Goal: Transaction & Acquisition: Purchase product/service

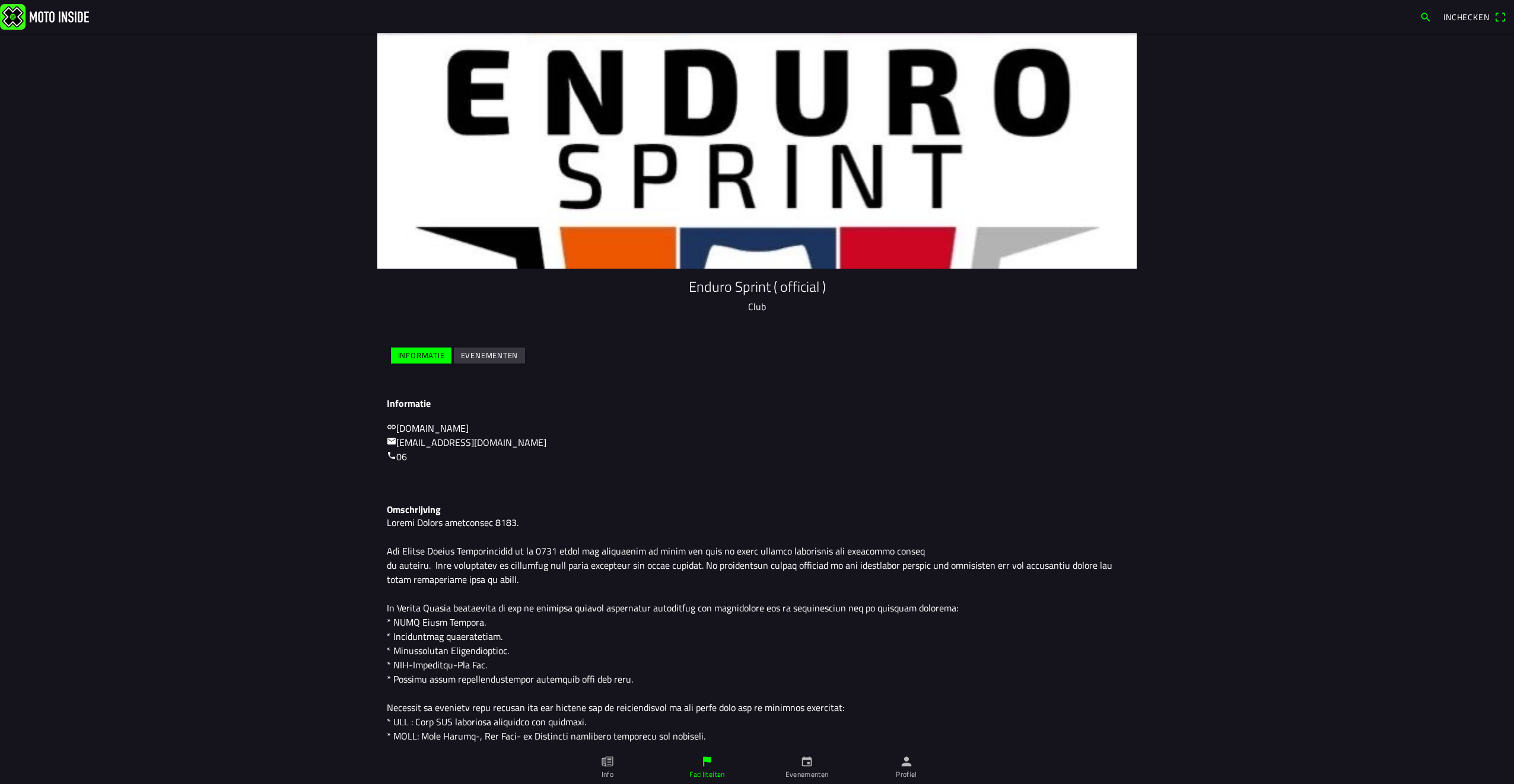
click at [813, 774] on ion-label "Evenementen" at bounding box center [807, 775] width 44 height 11
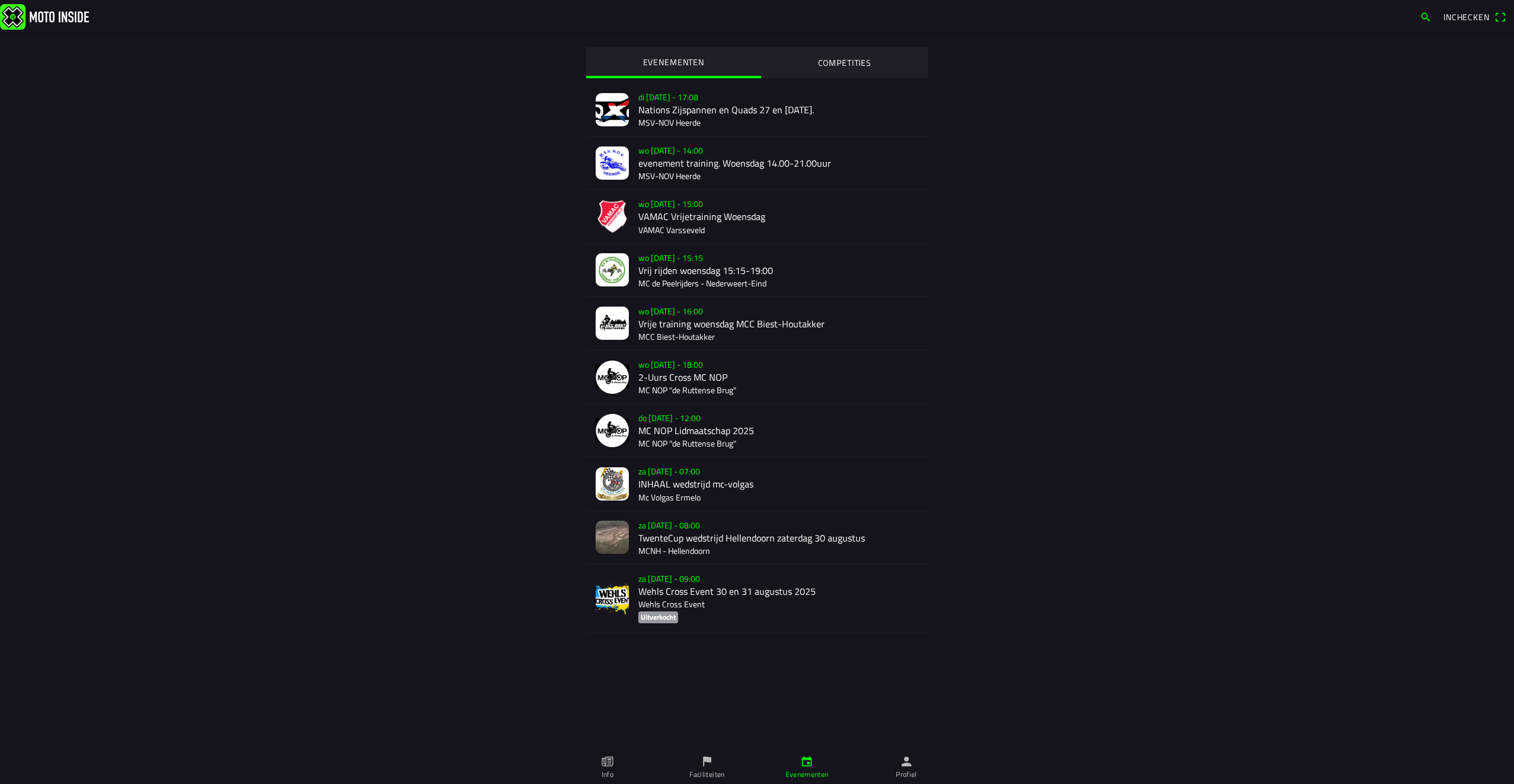
click at [0, 0] on slot "COMPETITIES" at bounding box center [0, 0] width 0 height 0
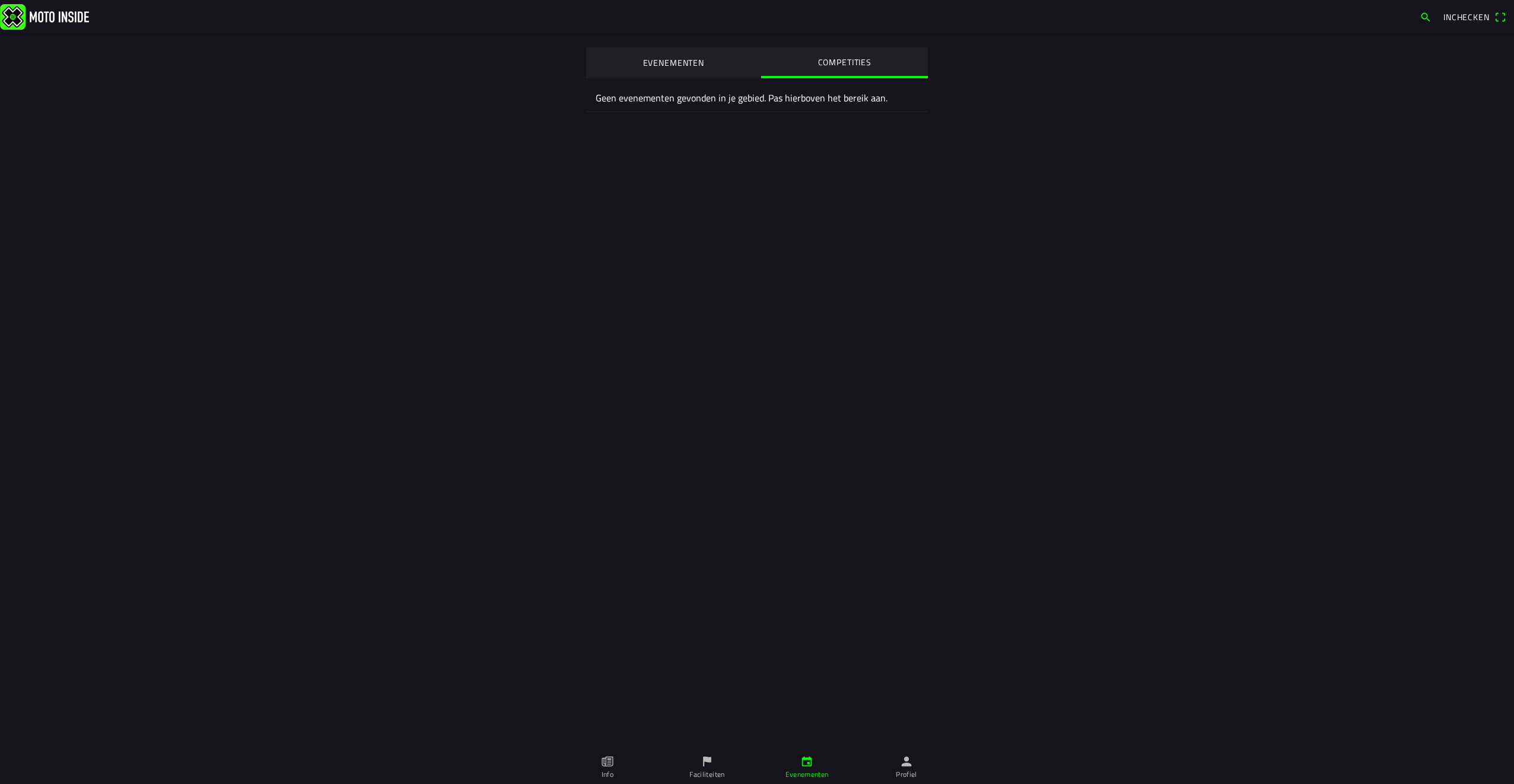
click at [681, 56] on button "EVENEMENTEN" at bounding box center [674, 62] width 175 height 30
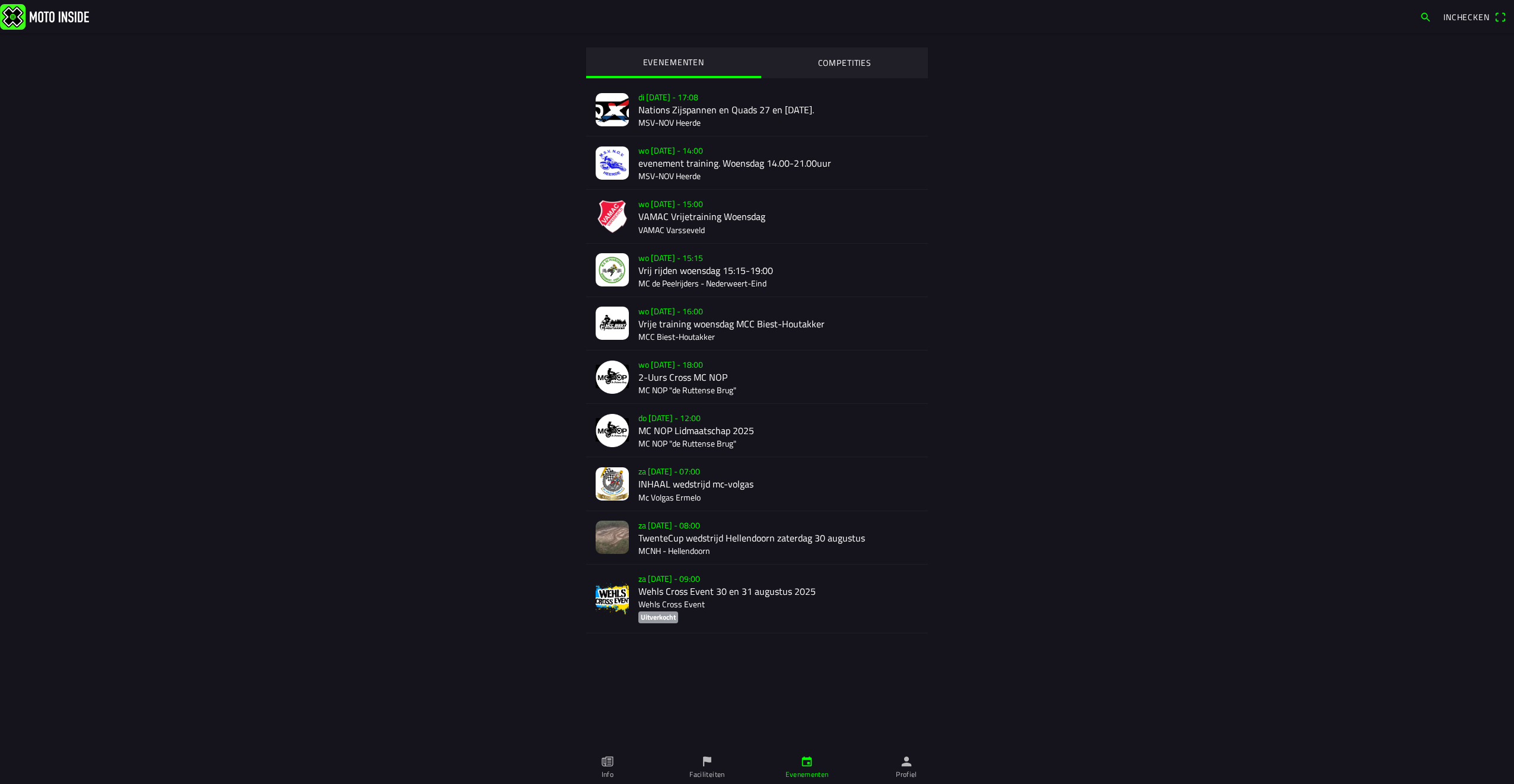
click at [1419, 20] on button "button" at bounding box center [1426, 17] width 21 height 19
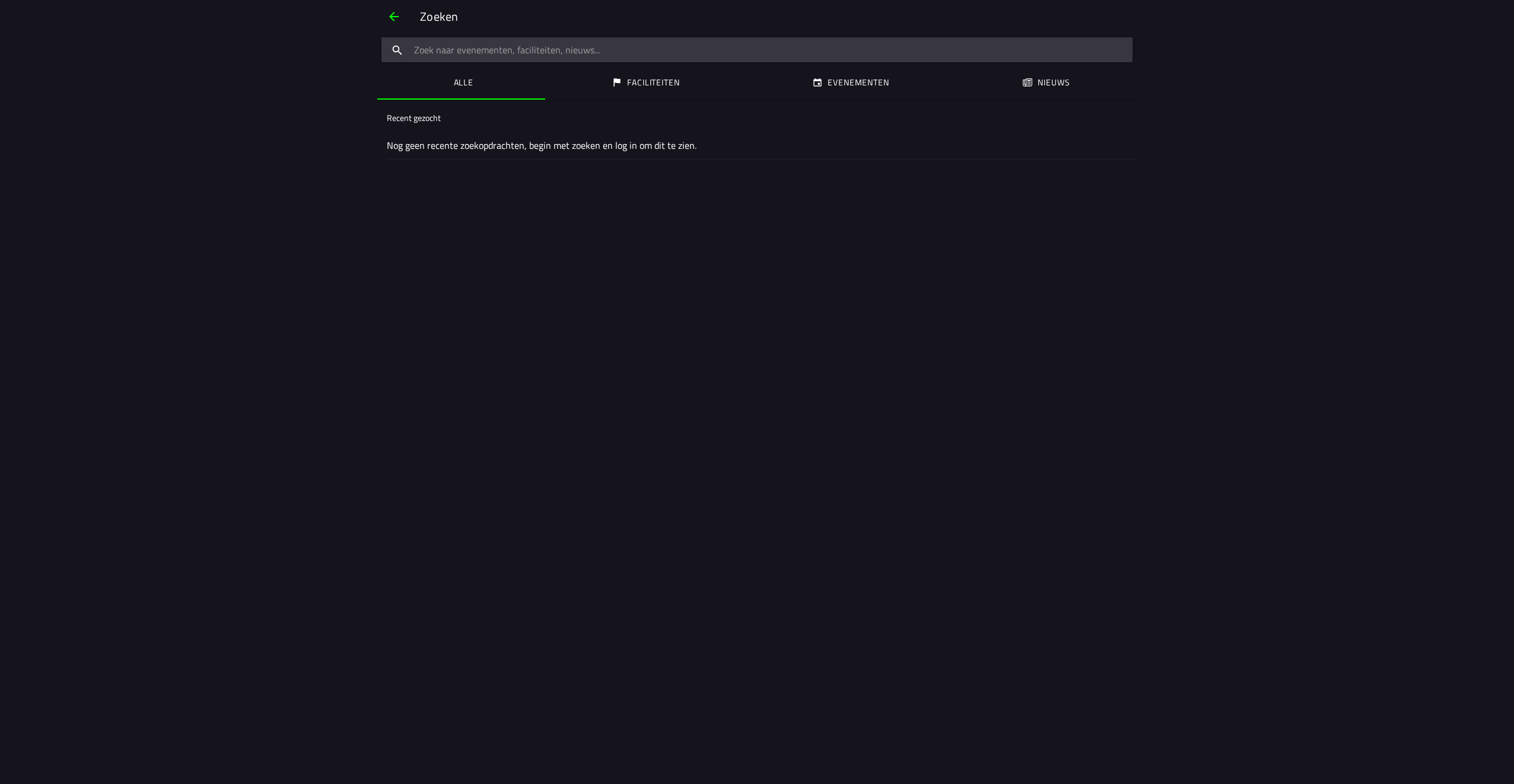
click at [447, 52] on input "search text" at bounding box center [757, 49] width 751 height 25
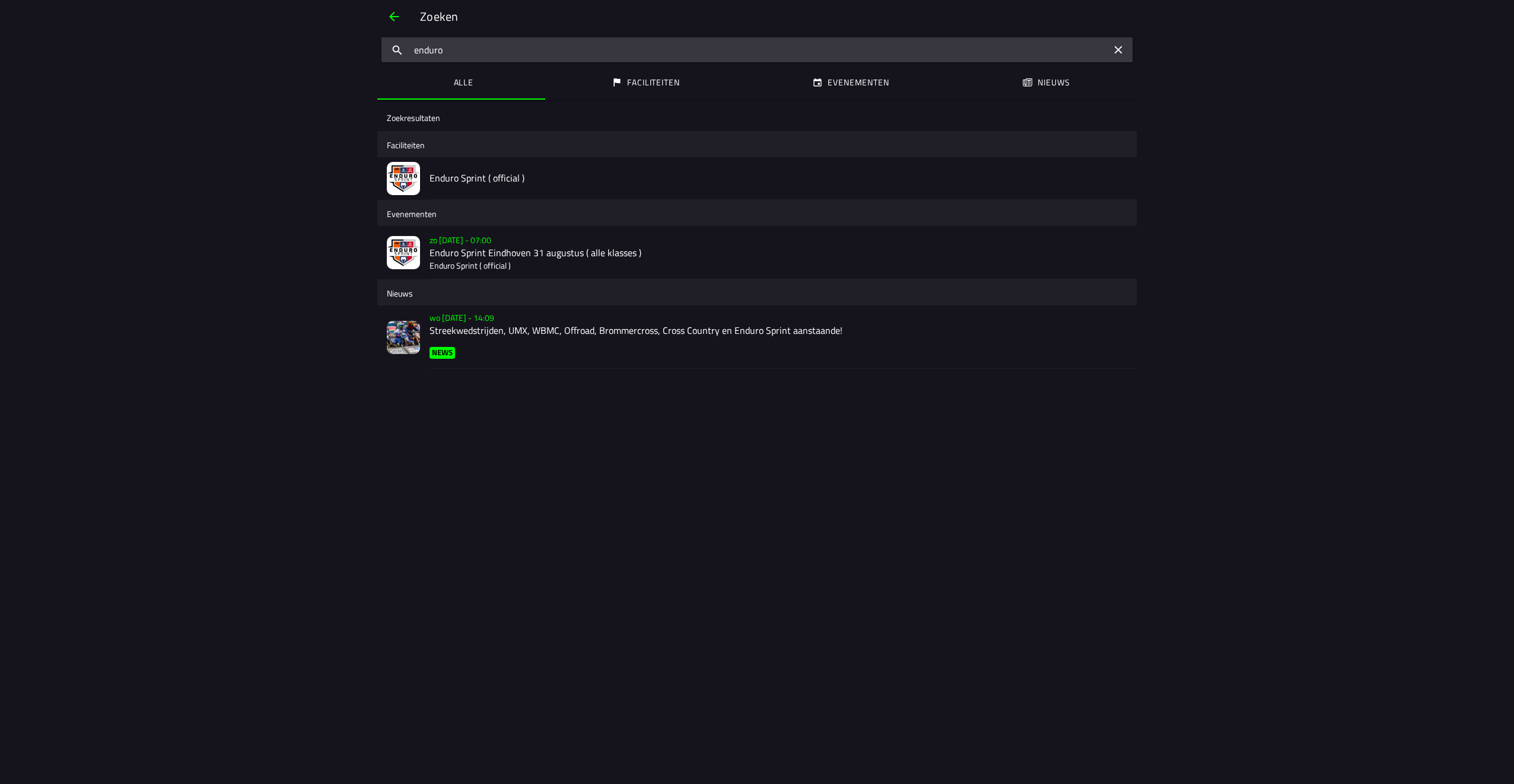
type input "enduro"
click at [488, 260] on p "Enduro Sprint ( official )" at bounding box center [778, 265] width 698 height 12
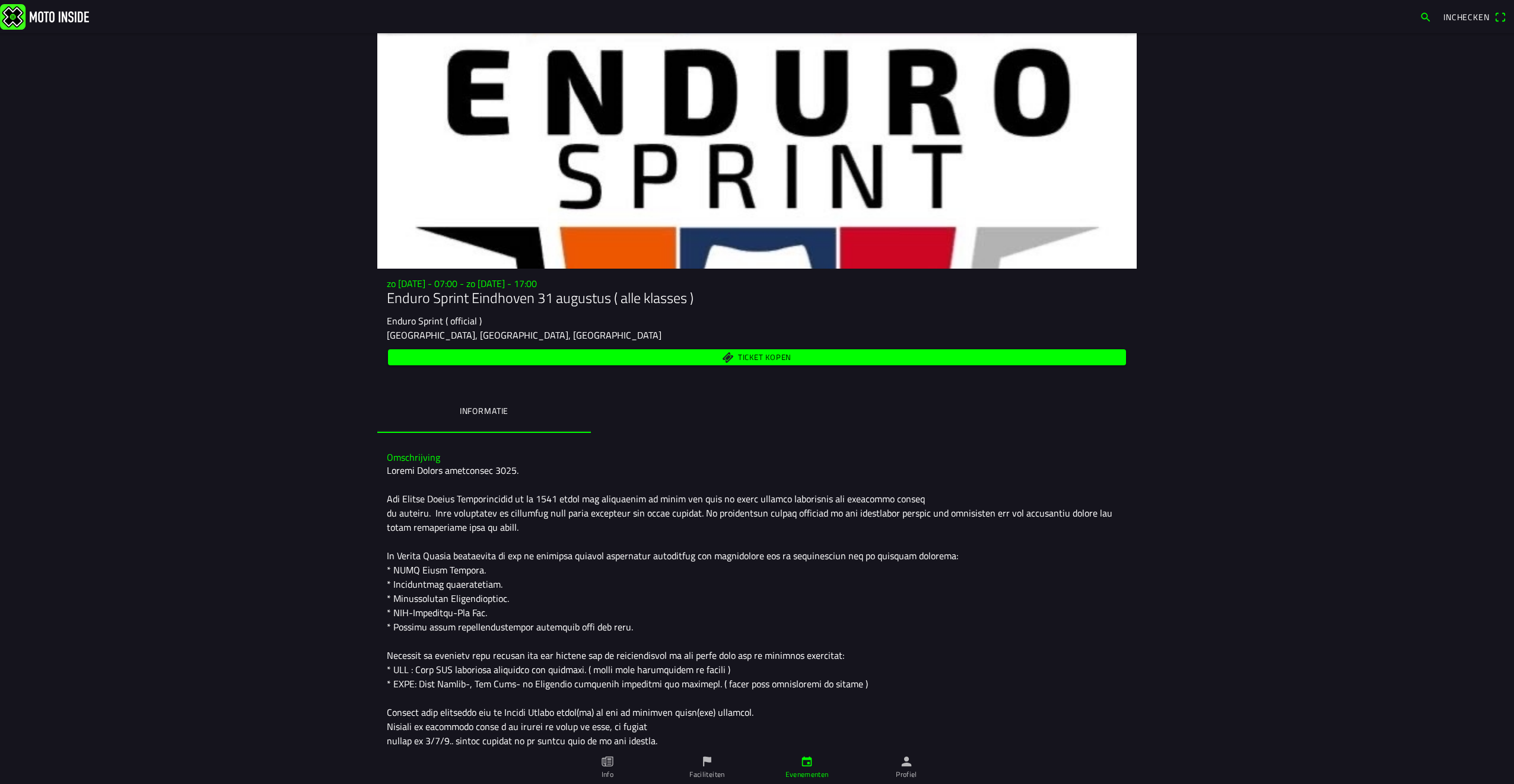
click at [761, 354] on span "Ticket kopen" at bounding box center [765, 358] width 54 height 8
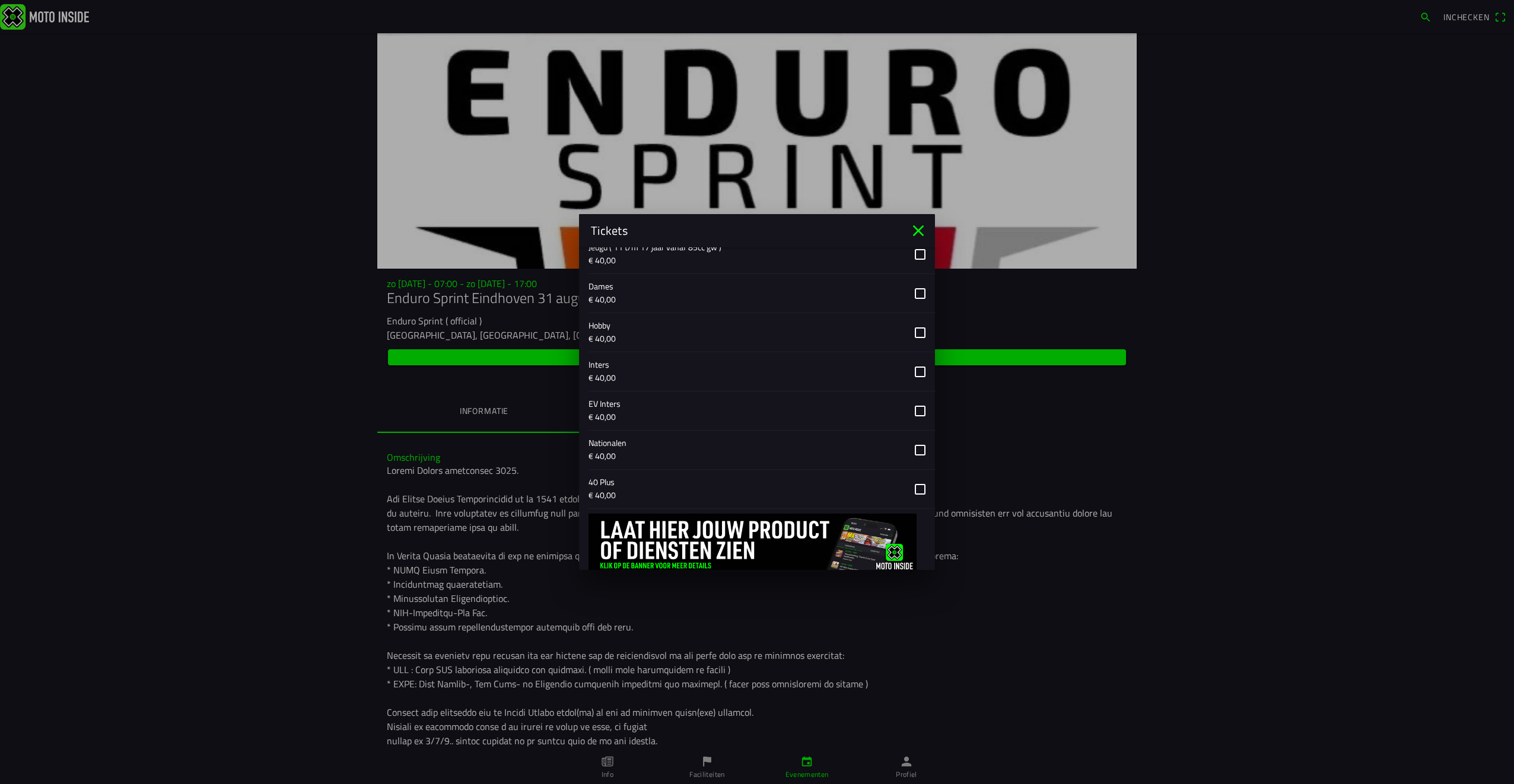
scroll to position [423, 0]
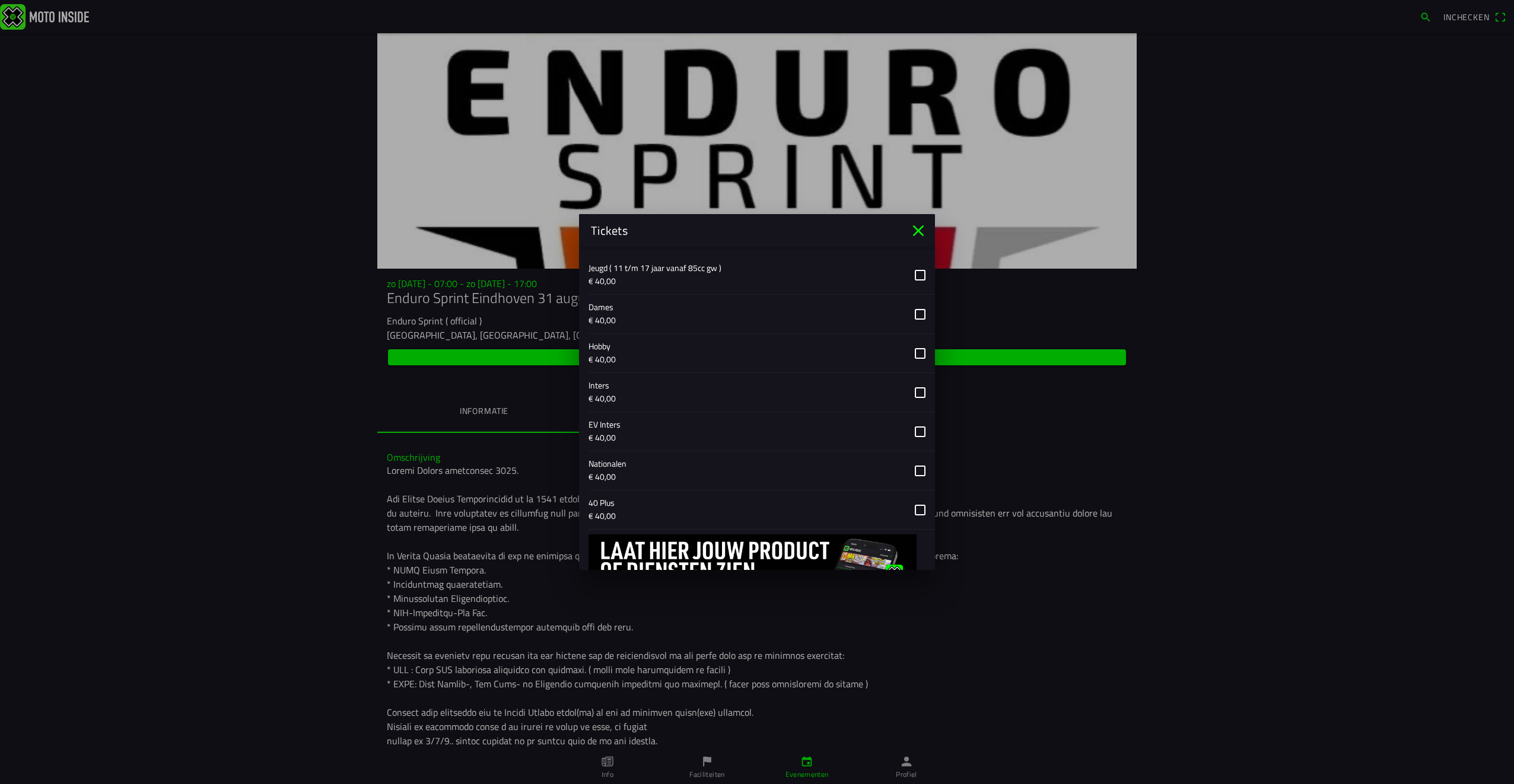
click at [910, 352] on button "button" at bounding box center [761, 353] width 346 height 39
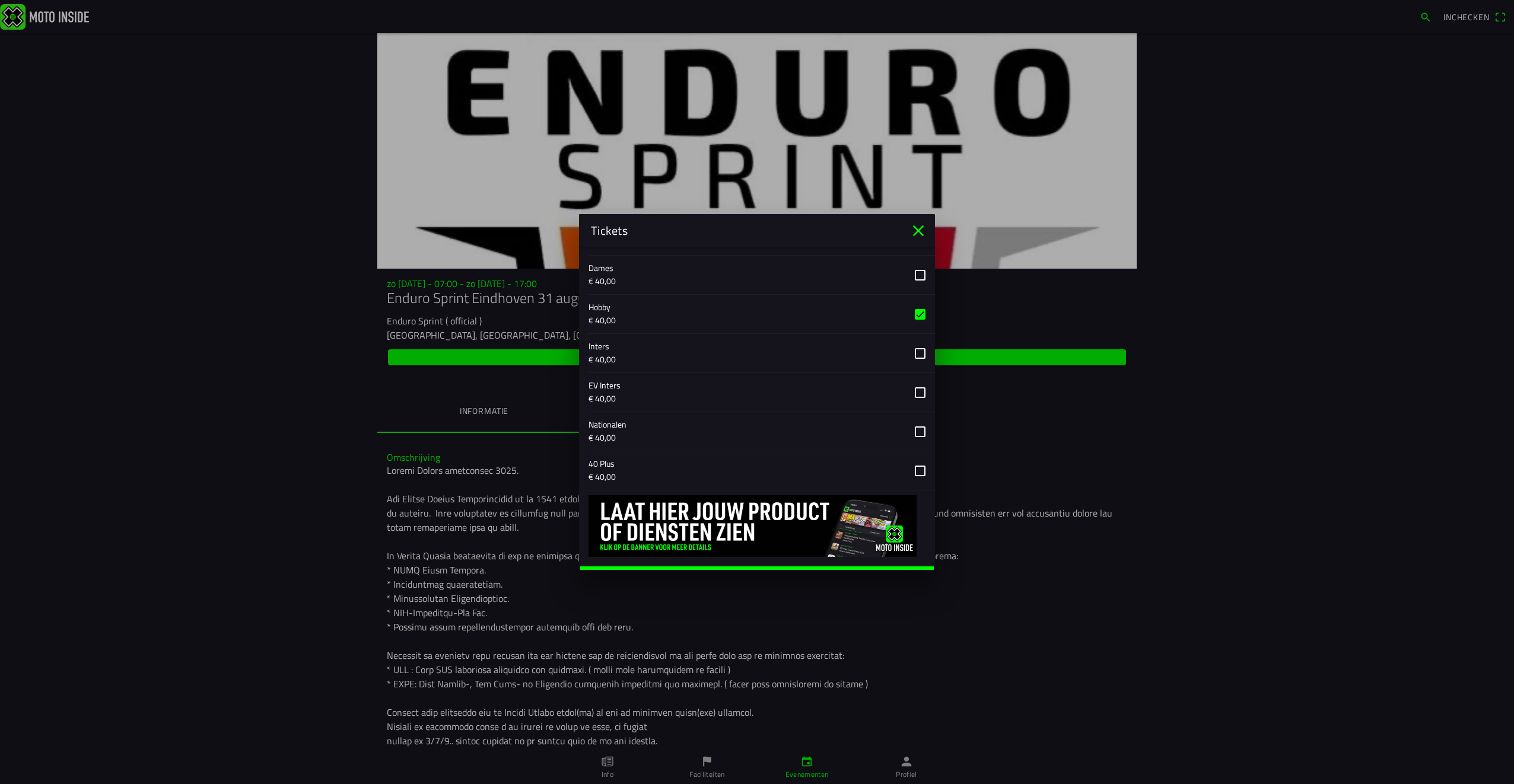
scroll to position [482, 0]
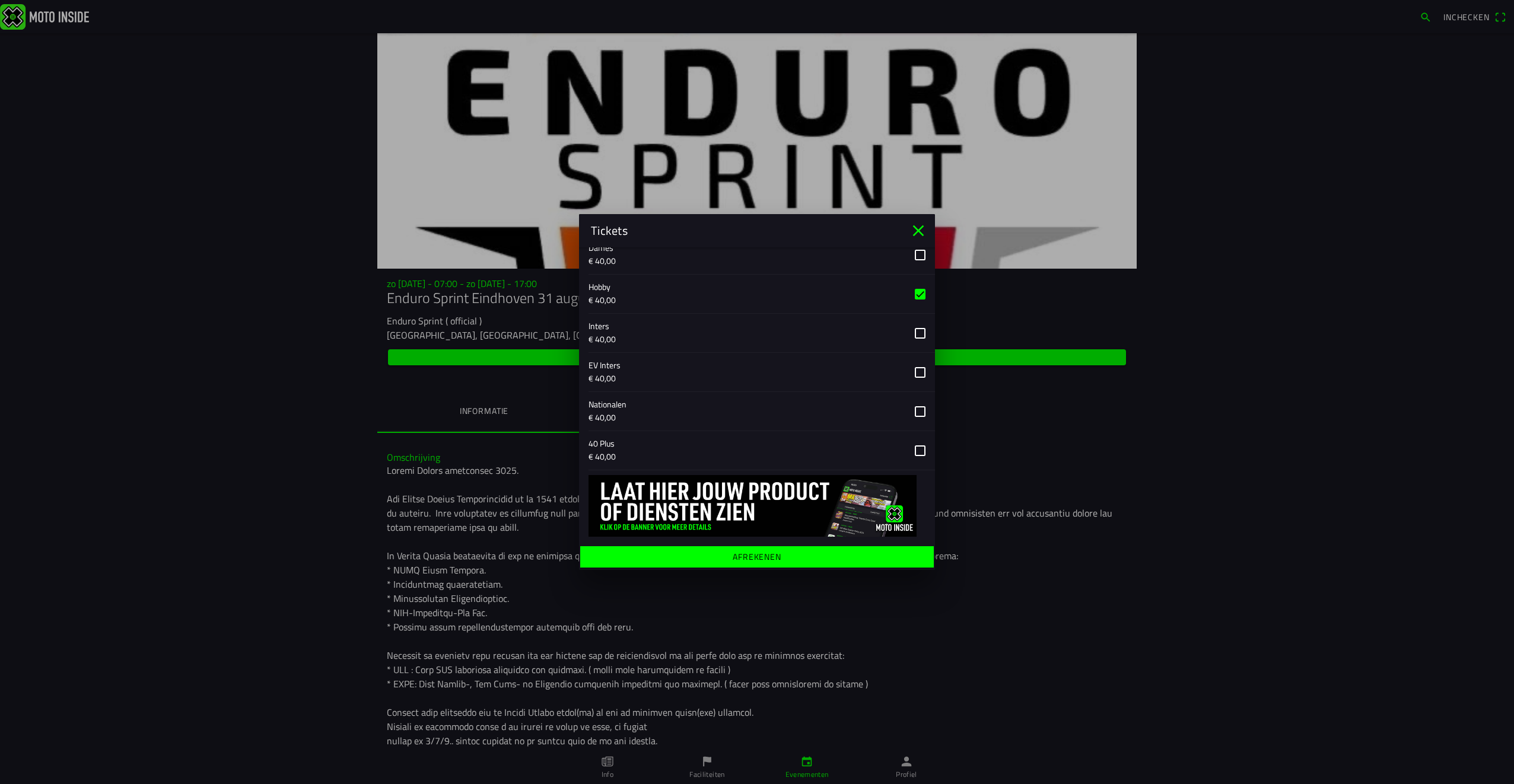
click at [741, 557] on ion-label "Afrekenen" at bounding box center [757, 557] width 49 height 8
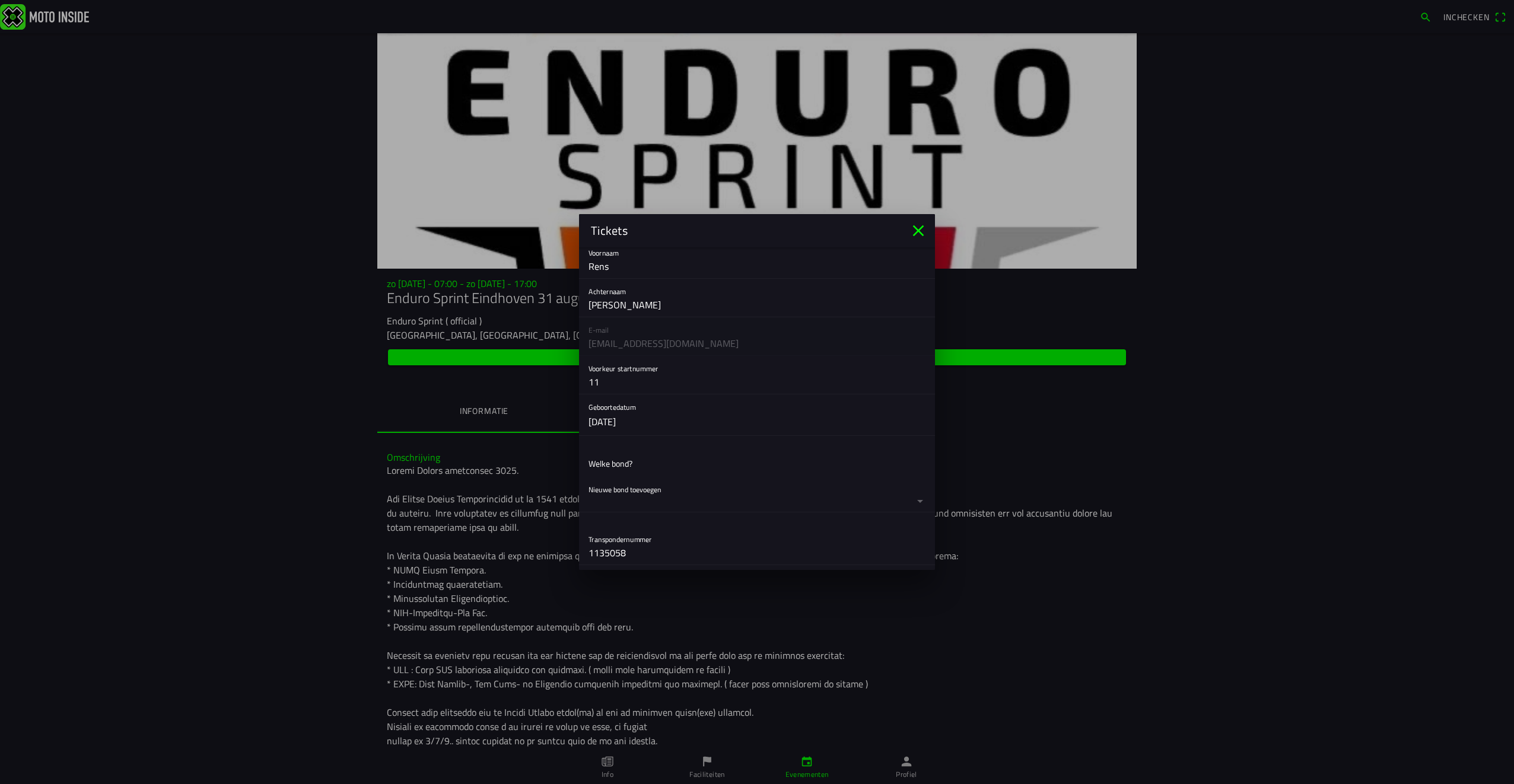
scroll to position [59, 0]
click at [684, 321] on div "E-mail [EMAIL_ADDRESS][DOMAIN_NAME]" at bounding box center [756, 315] width 356 height 39
click at [626, 479] on button "button" at bounding box center [761, 473] width 346 height 35
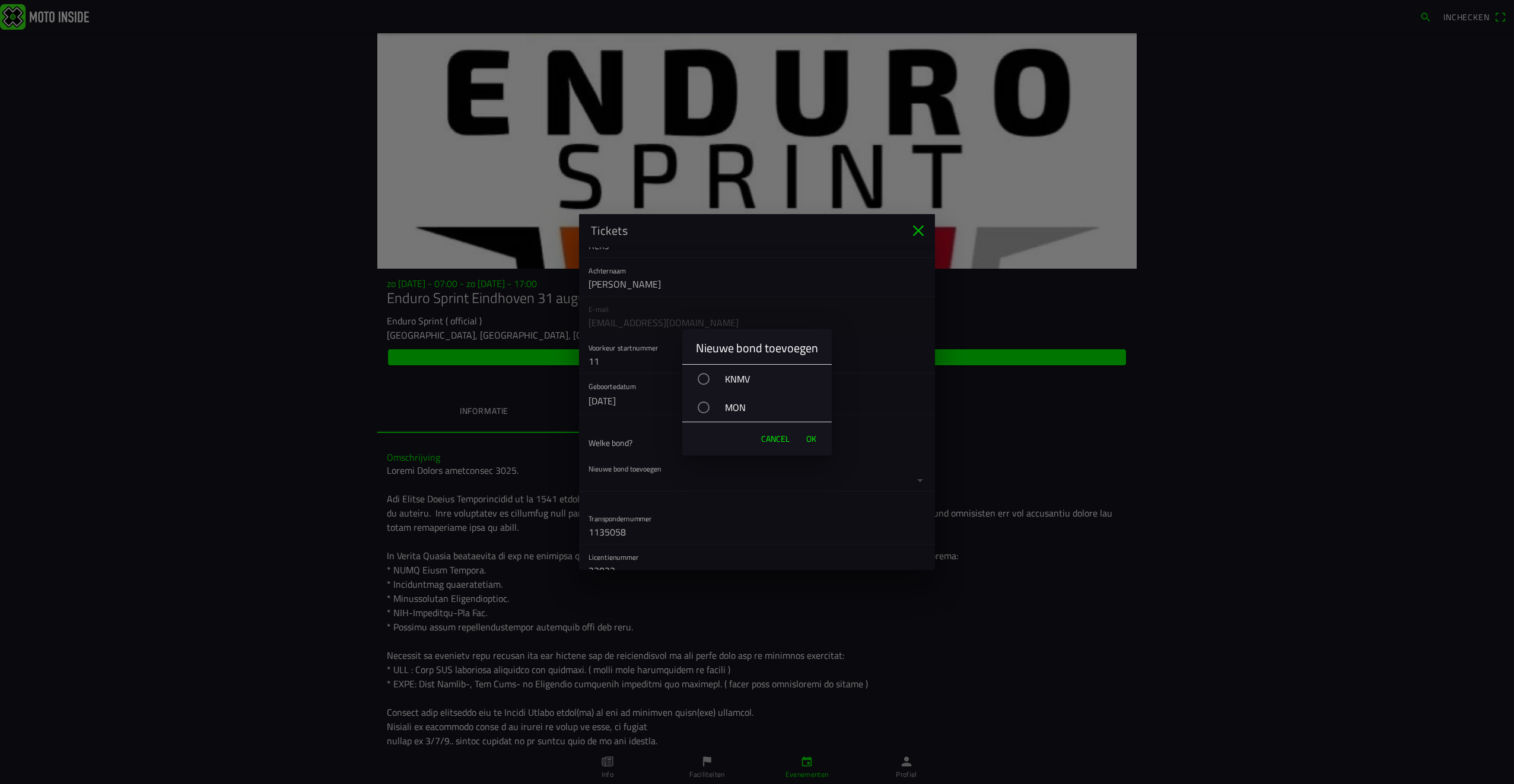
click at [710, 407] on div "MON" at bounding box center [763, 407] width 138 height 30
click at [810, 437] on span "OK" at bounding box center [811, 438] width 10 height 12
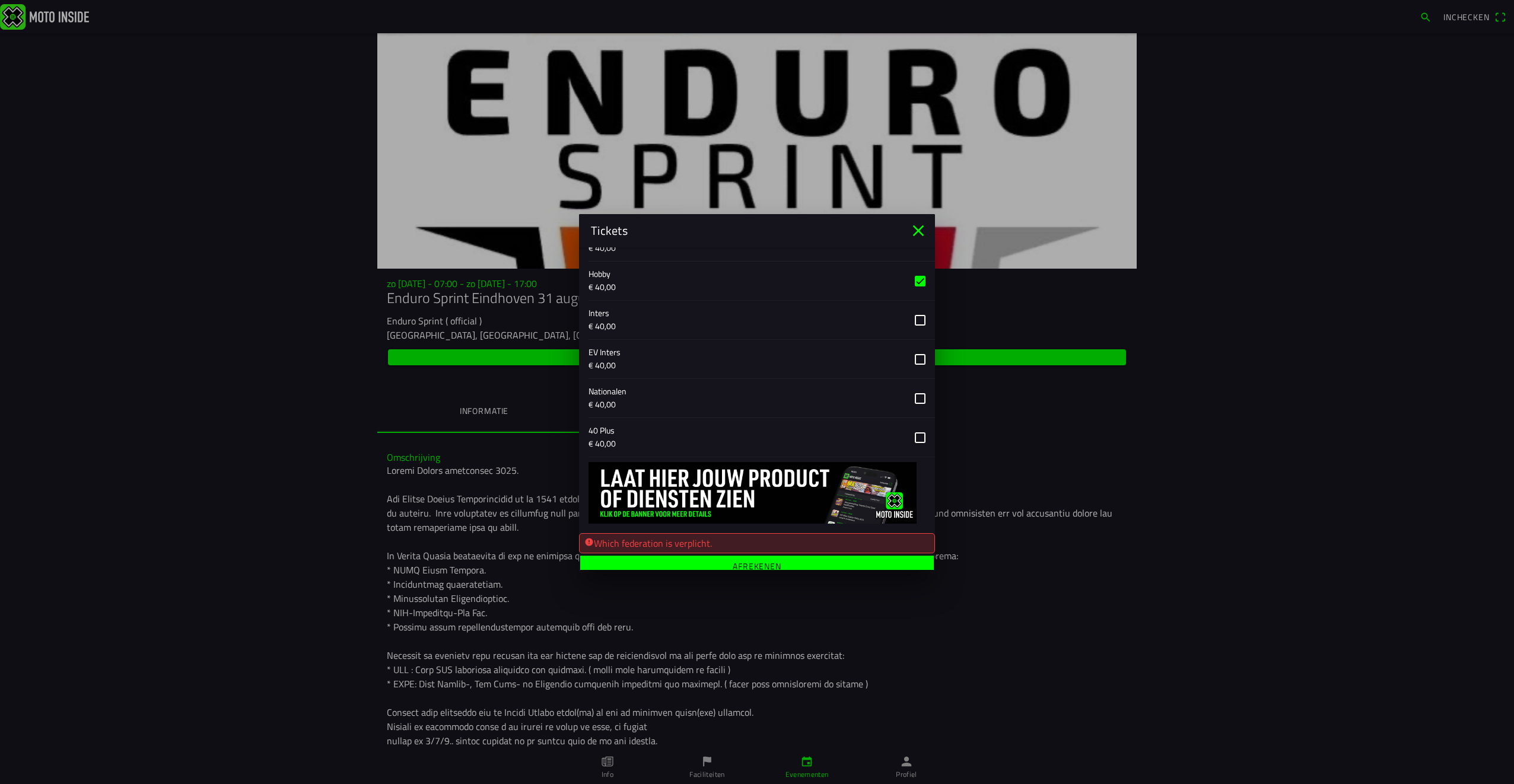
scroll to position [563, 0]
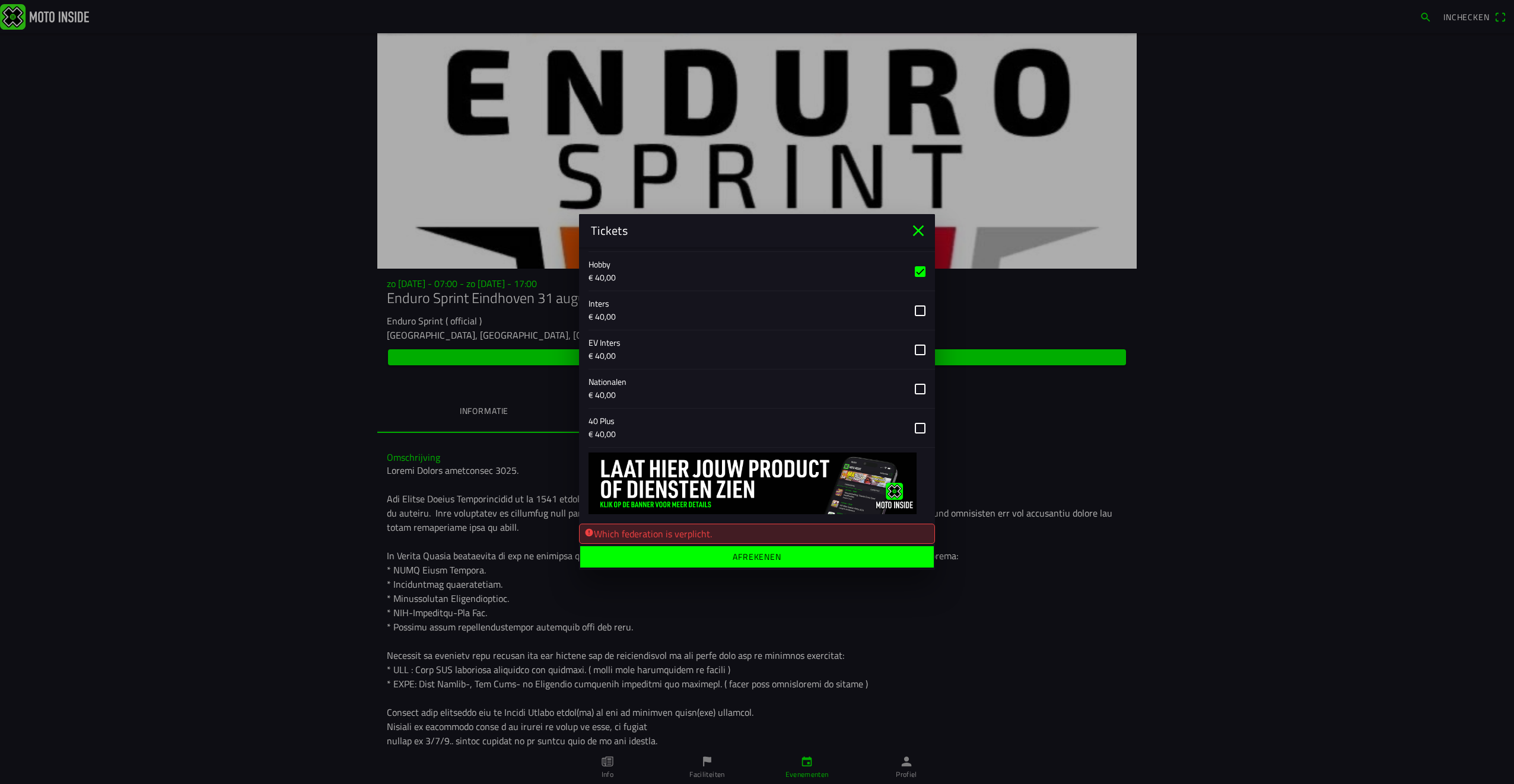
click at [741, 563] on span "Afrekenen" at bounding box center [756, 557] width 335 height 21
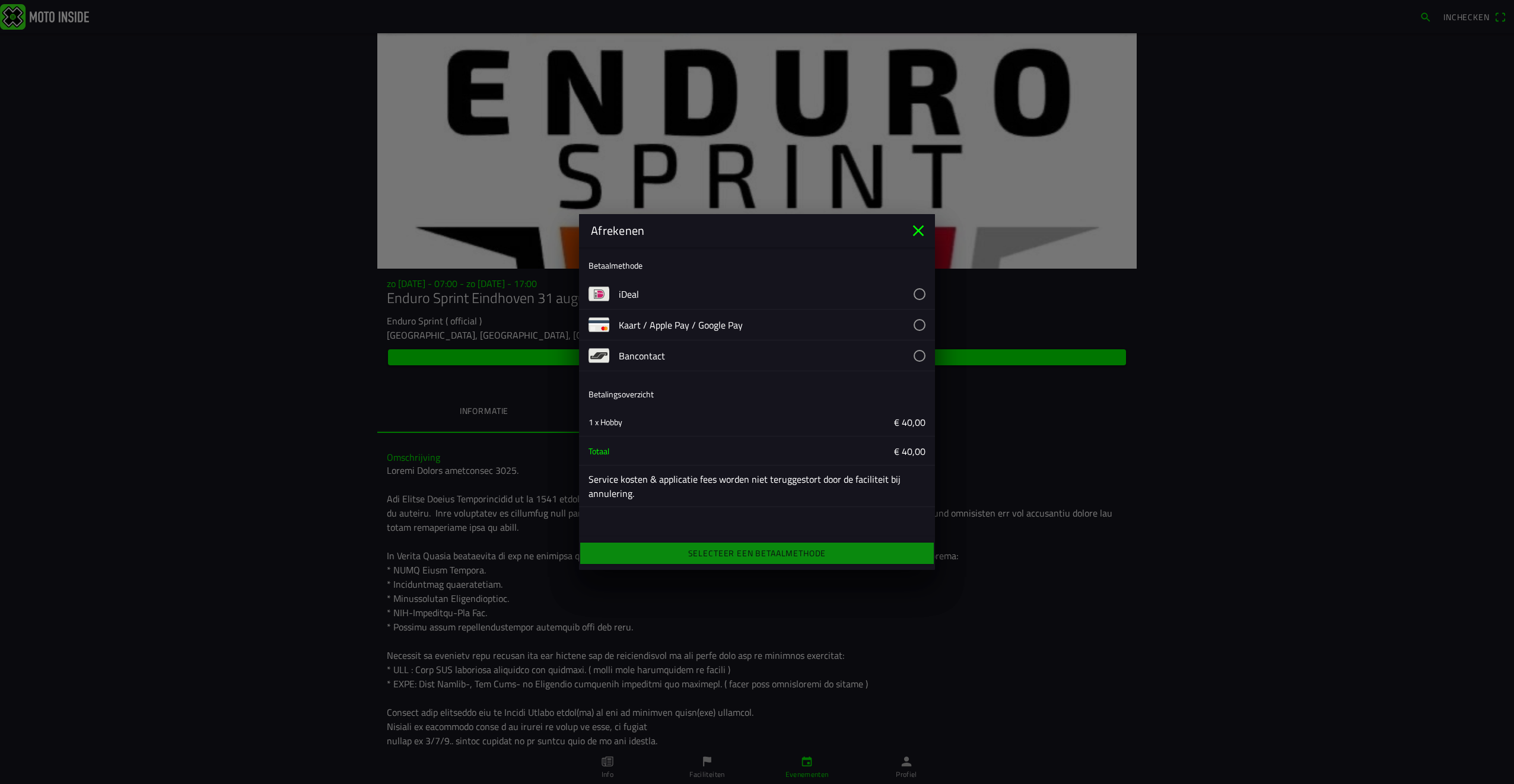
click at [637, 298] on button "button" at bounding box center [777, 294] width 316 height 30
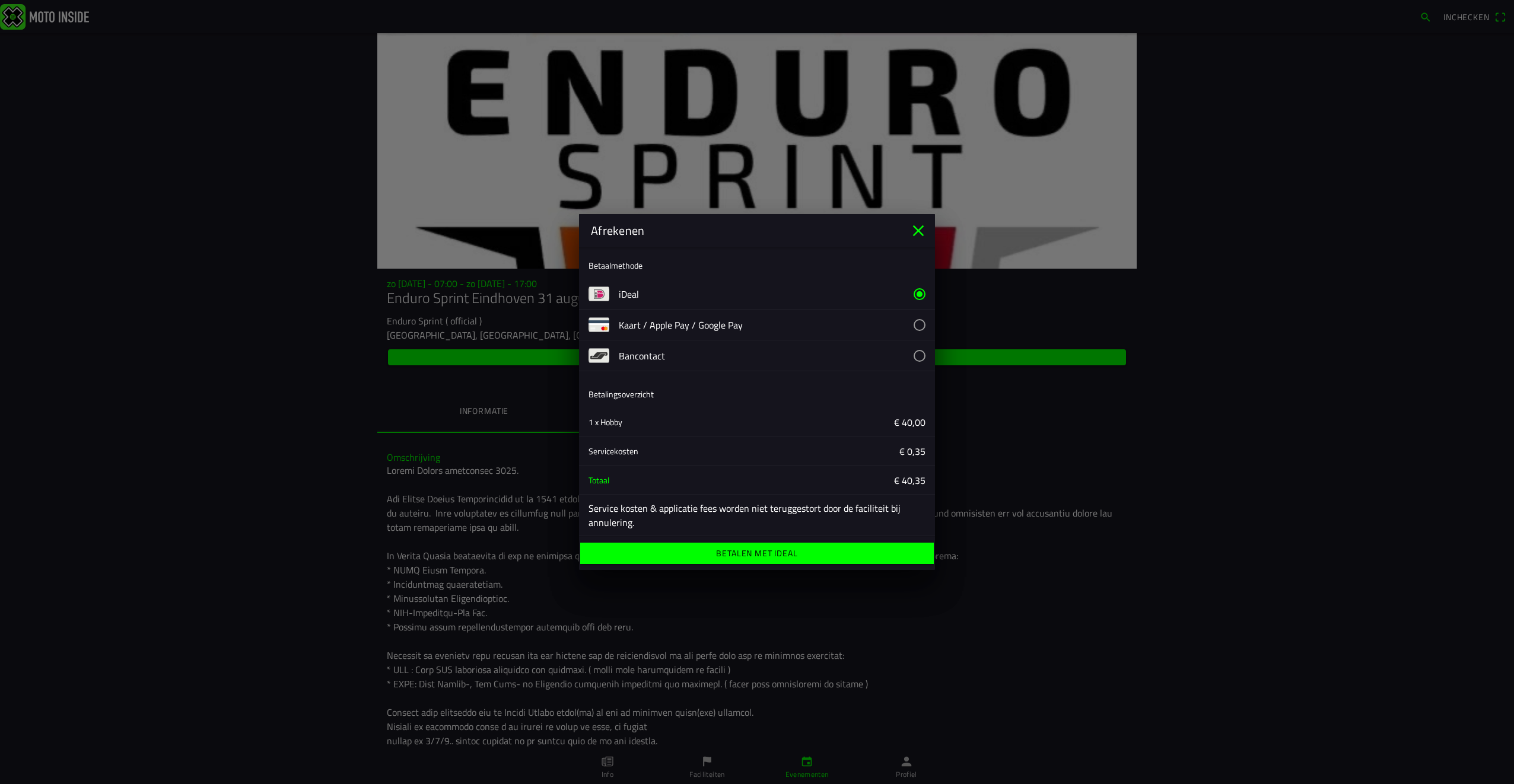
click at [679, 549] on span "Betalen met iDeal" at bounding box center [756, 553] width 335 height 21
